Goal: Navigation & Orientation: Find specific page/section

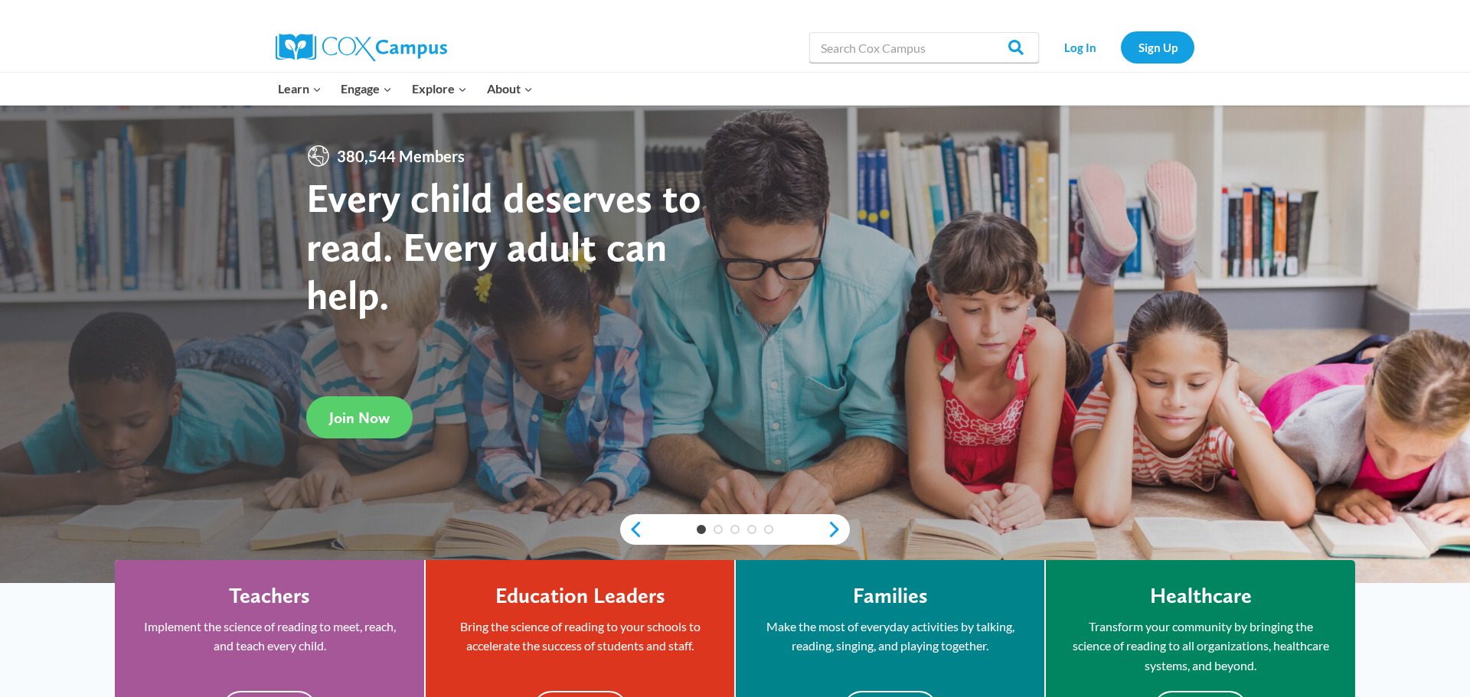
scroll to position [60, 0]
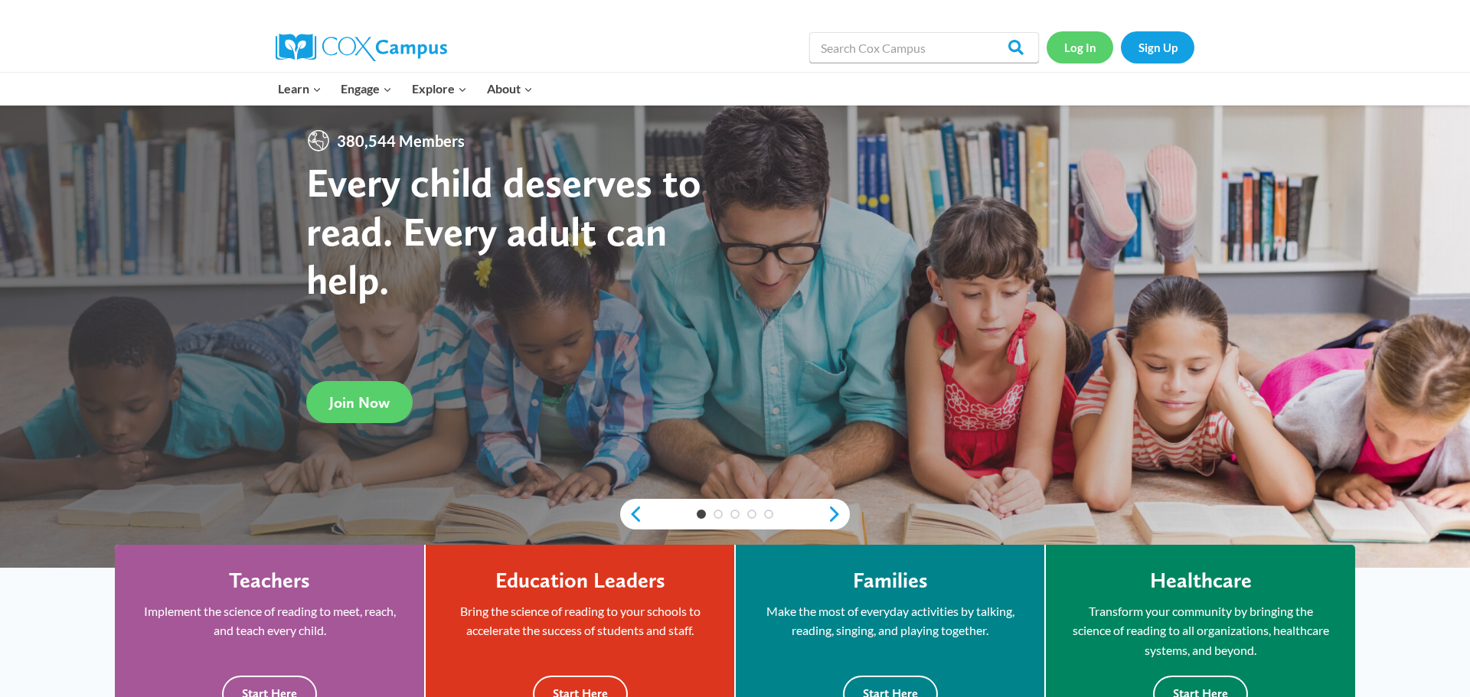
click at [1081, 43] on link "Log In" at bounding box center [1079, 46] width 67 height 31
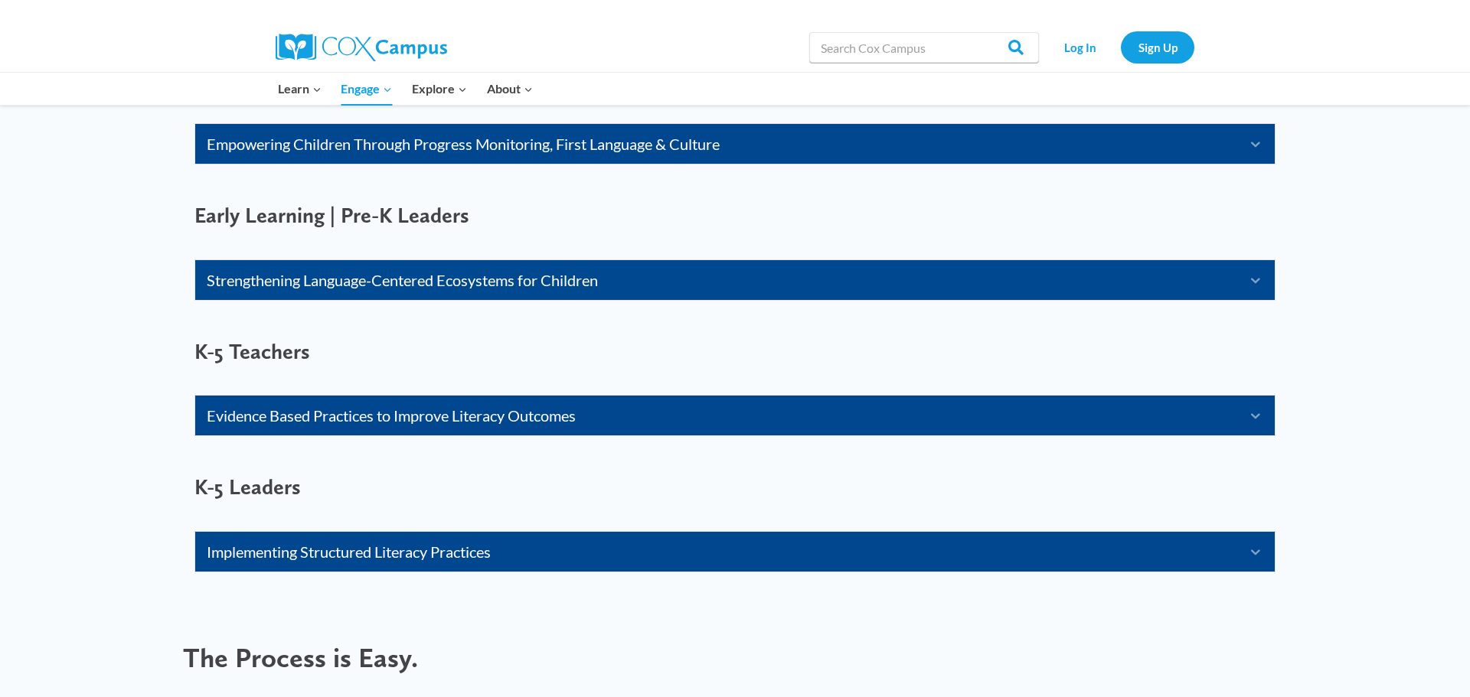
scroll to position [1042, 0]
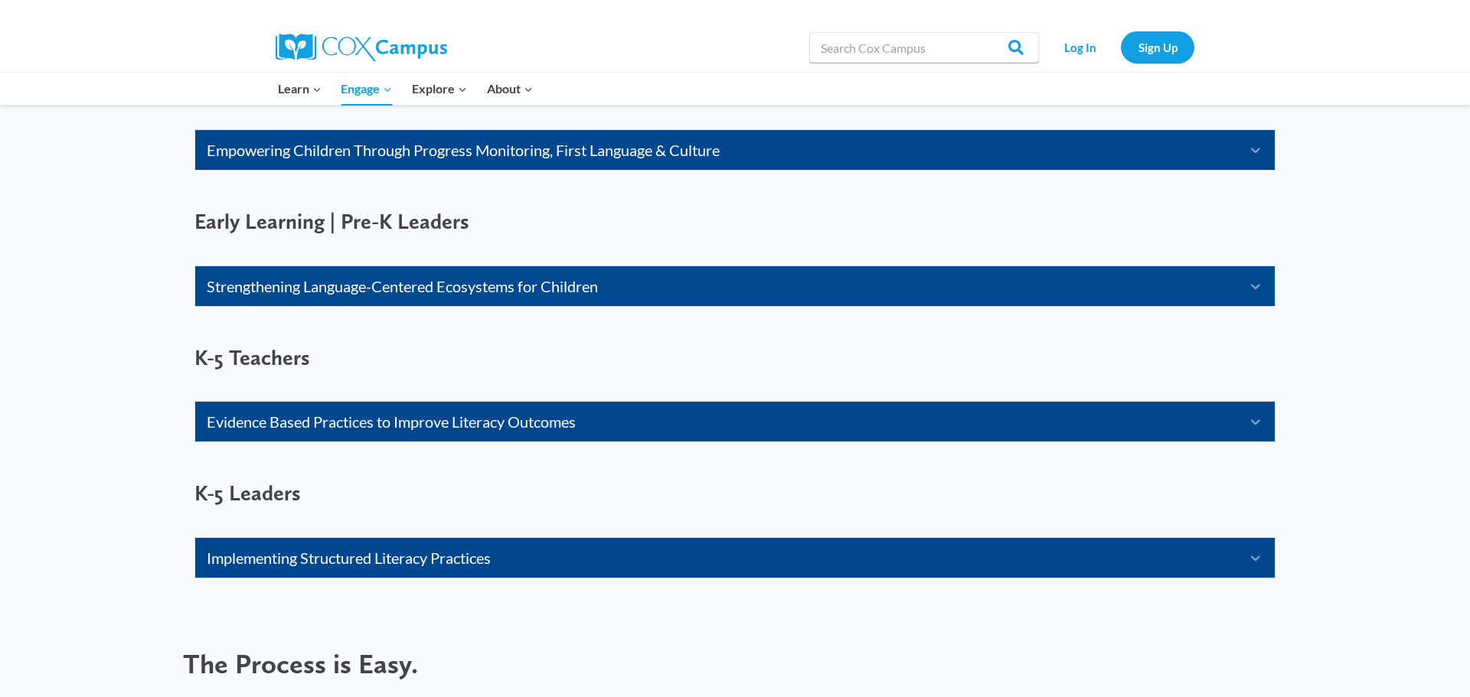
click at [442, 286] on link "Strengthening Language-Centered Ecosystems for Children" at bounding box center [716, 286] width 1018 height 24
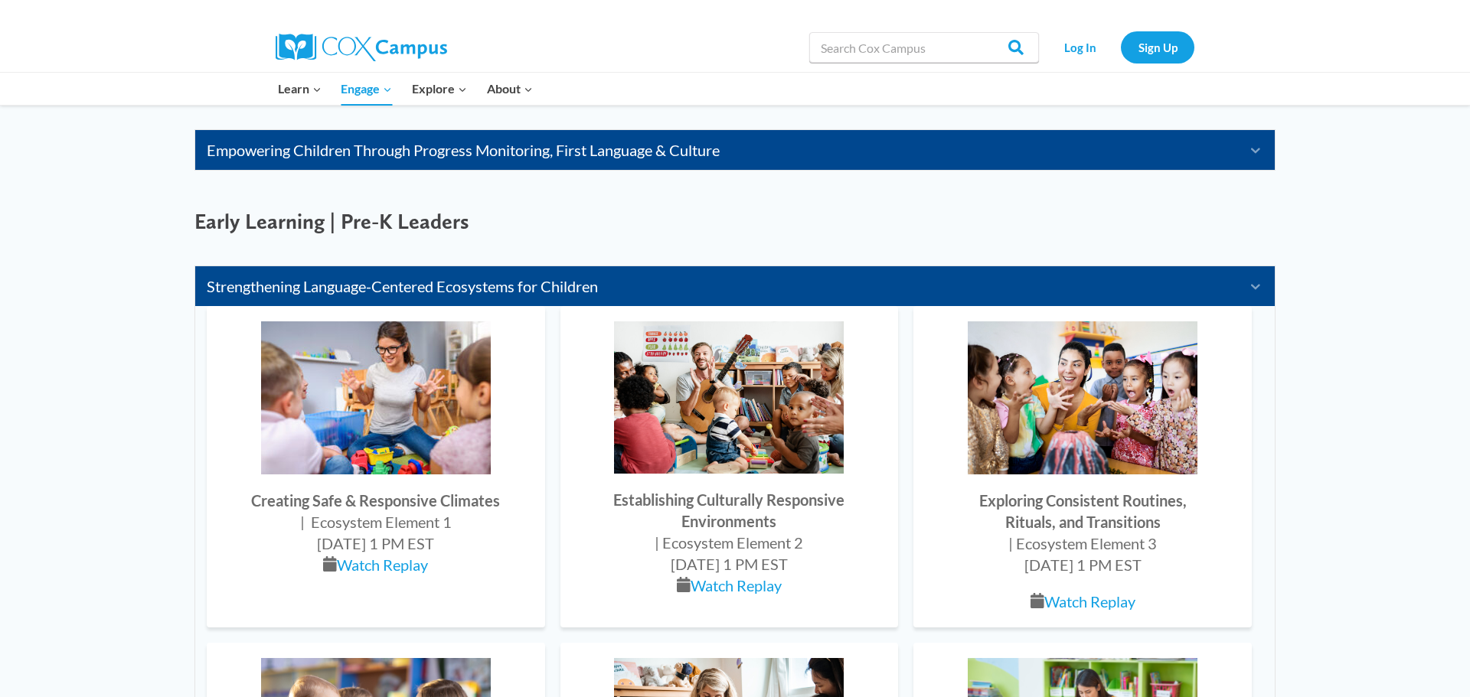
click at [725, 328] on img at bounding box center [729, 397] width 230 height 152
click at [726, 292] on link "Strengthening Language-Centered Ecosystems for Children" at bounding box center [716, 286] width 1018 height 24
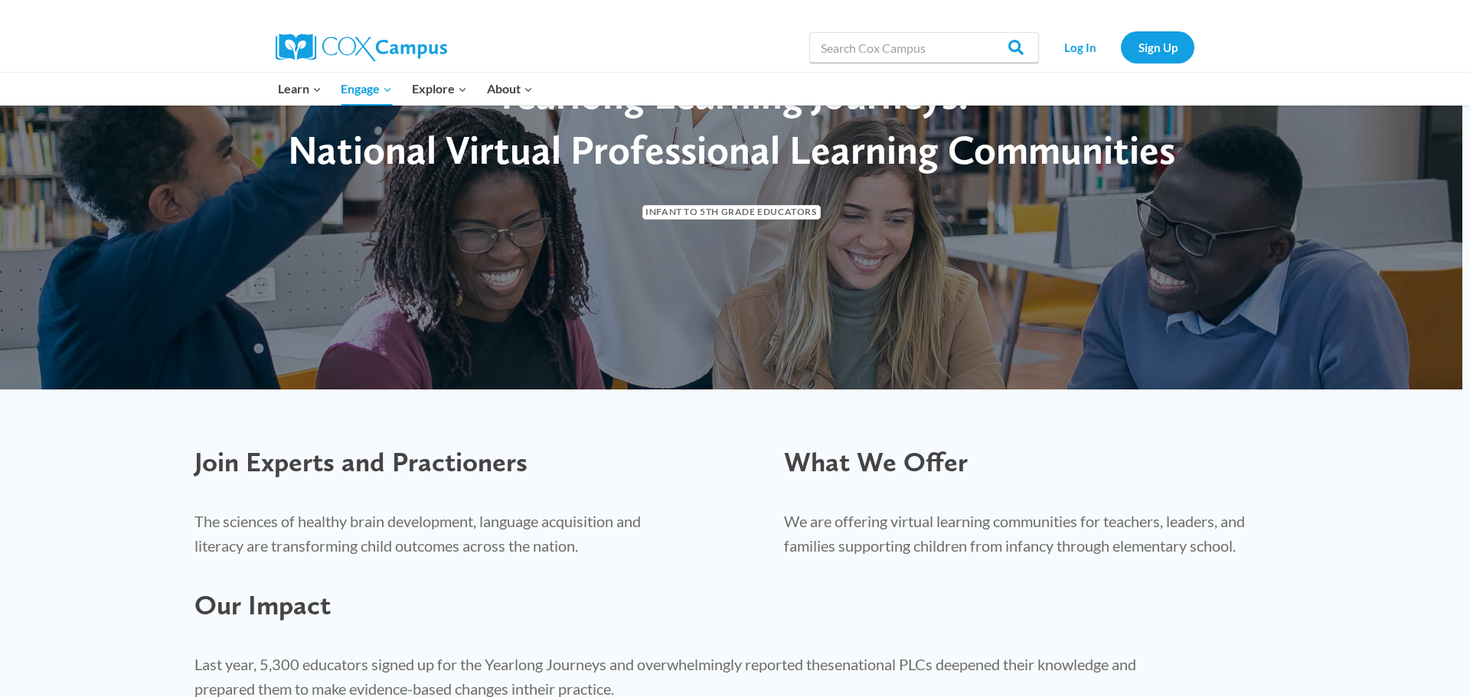
scroll to position [0, 0]
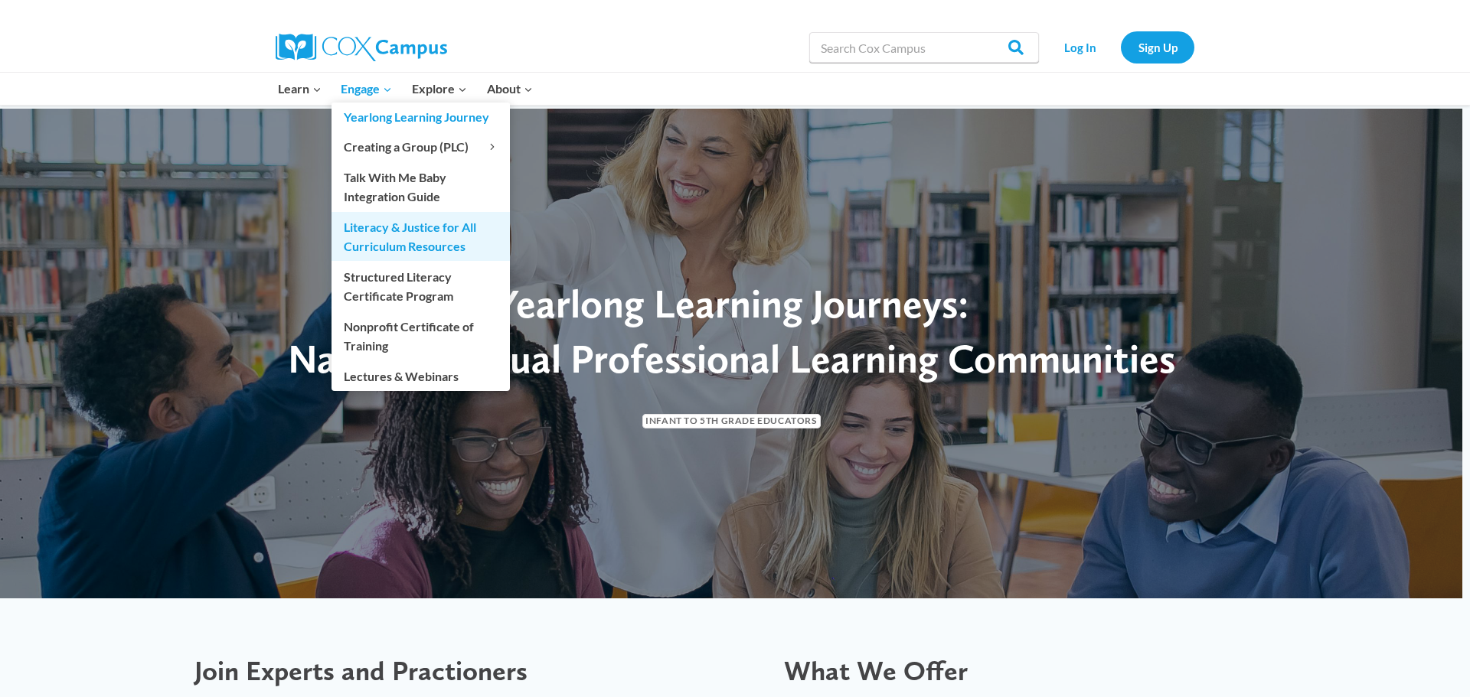
click at [455, 236] on link "Literacy & Justice for All Curriculum Resources" at bounding box center [420, 236] width 178 height 49
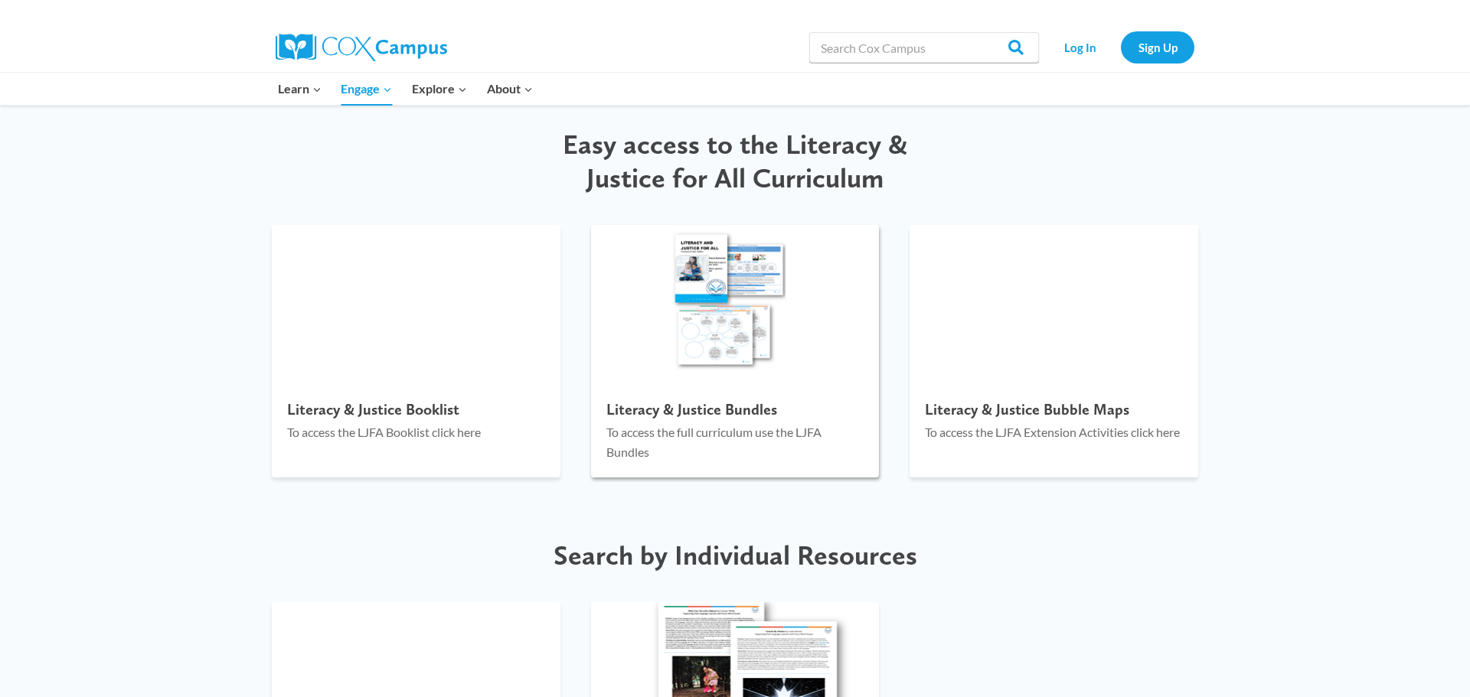
scroll to position [1635, 0]
